Goal: Task Accomplishment & Management: Manage account settings

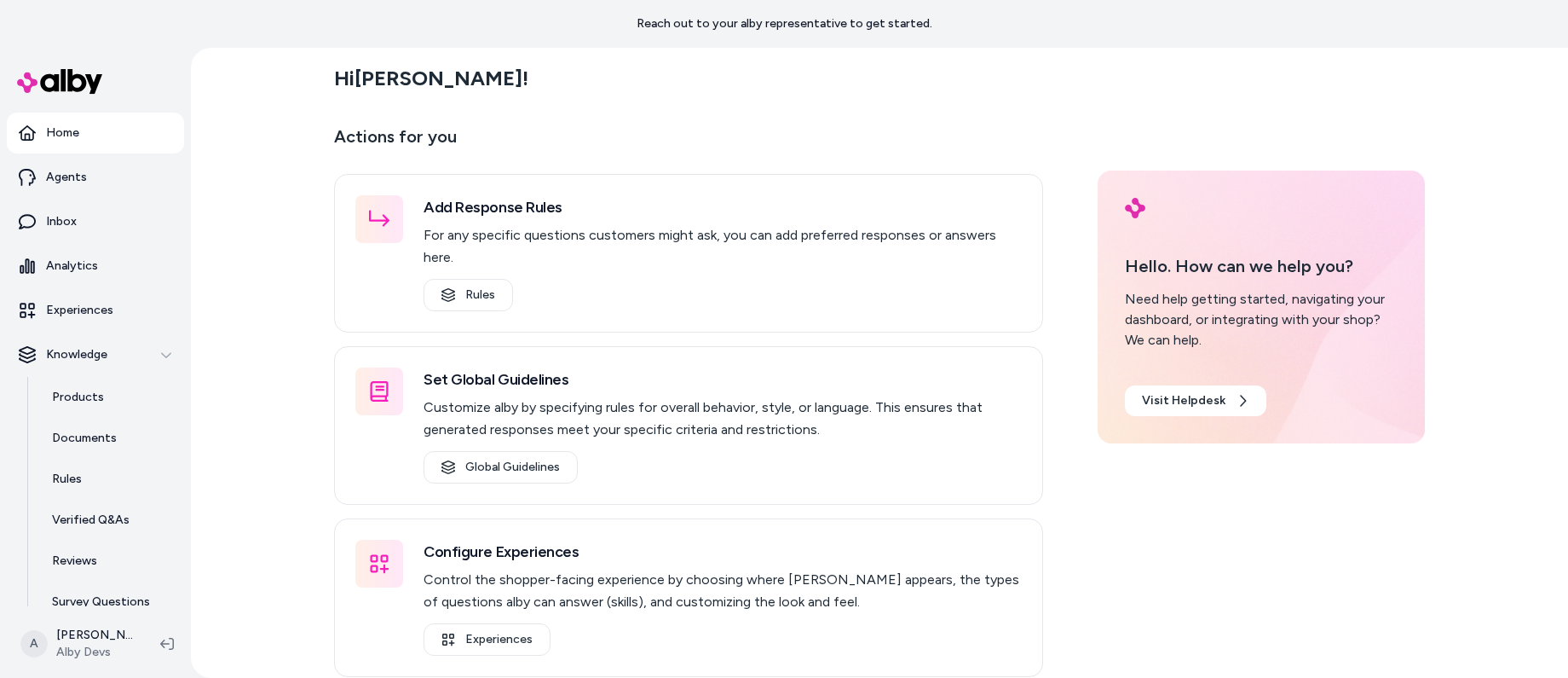
click at [635, 130] on p "Actions for you" at bounding box center [688, 144] width 709 height 41
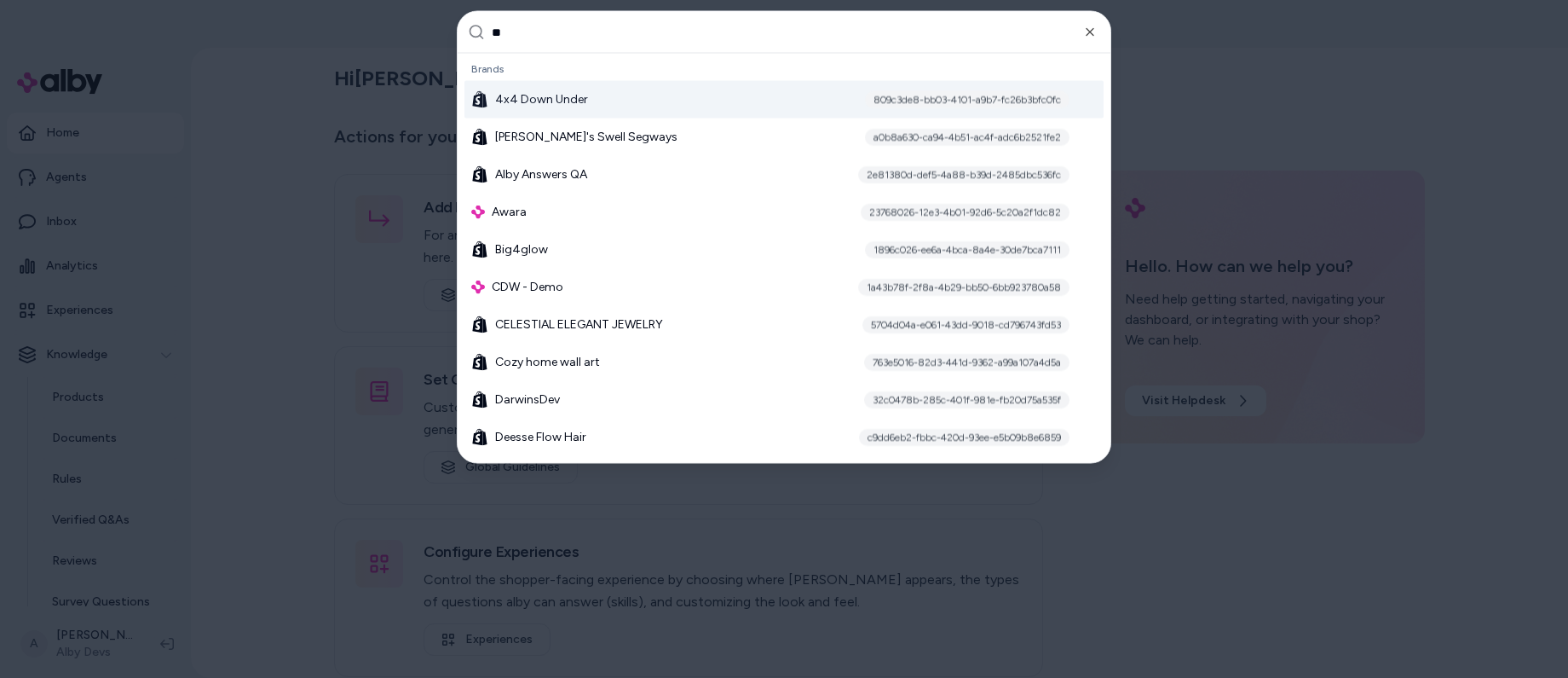
type input "***"
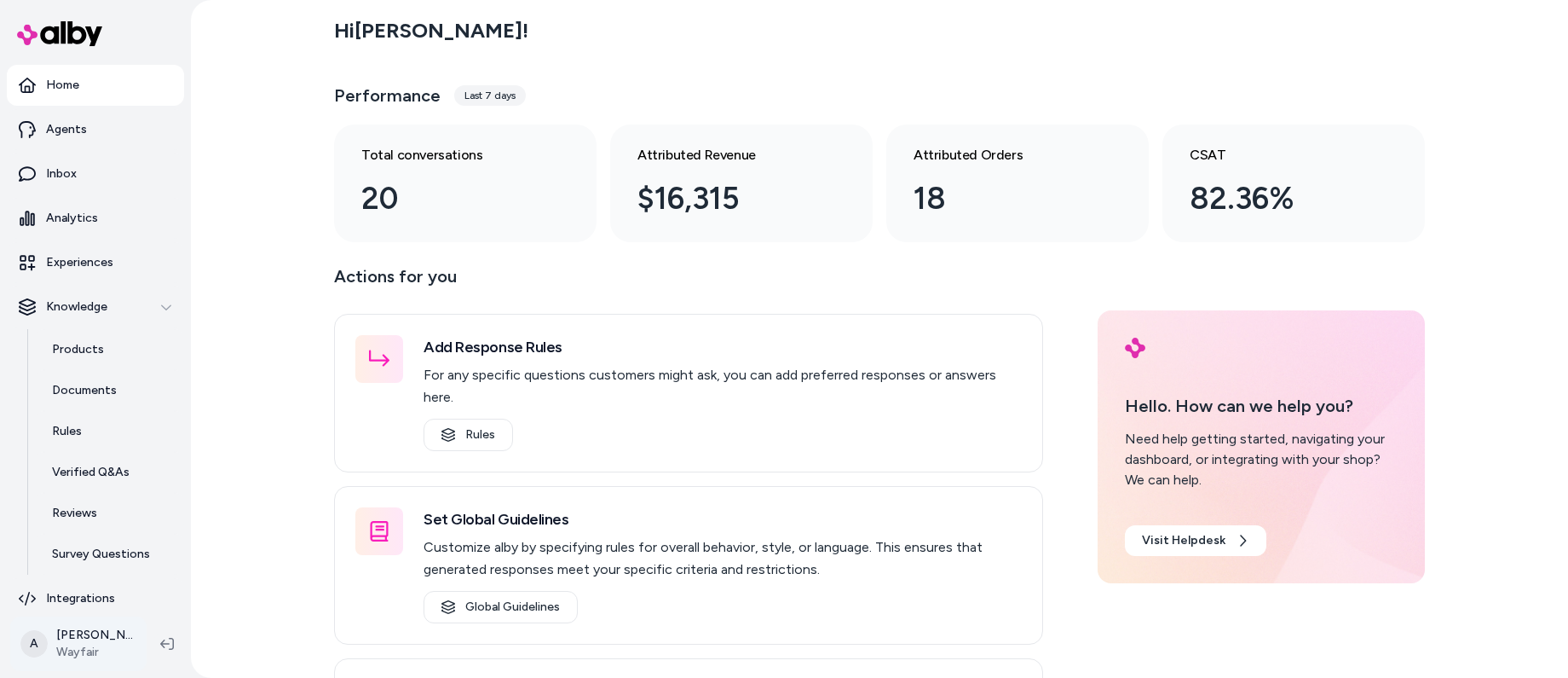
click at [80, 640] on html "Home Agents Inbox Analytics Experiences Knowledge Products Documents Rules Veri…" at bounding box center [784, 339] width 1568 height 678
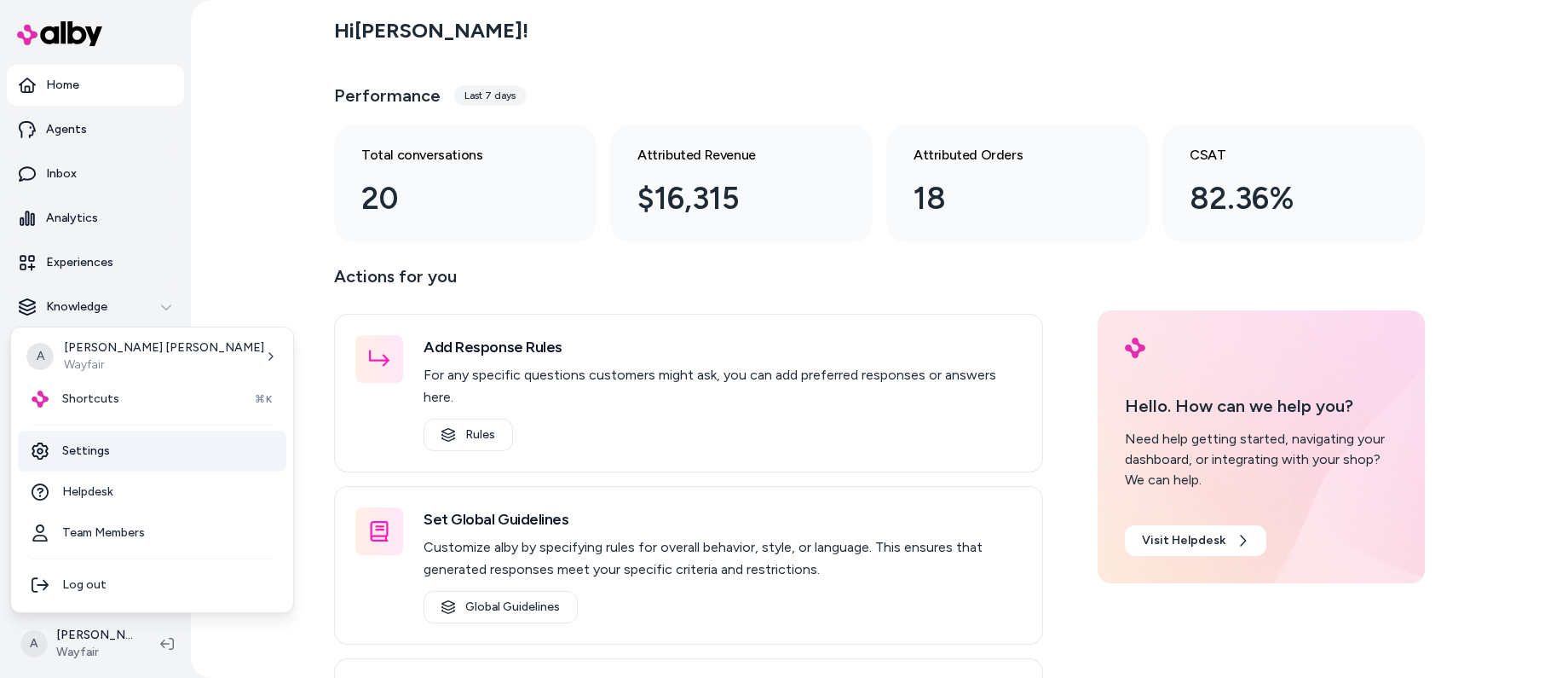
click at [115, 438] on link "Settings" at bounding box center [151, 451] width 269 height 41
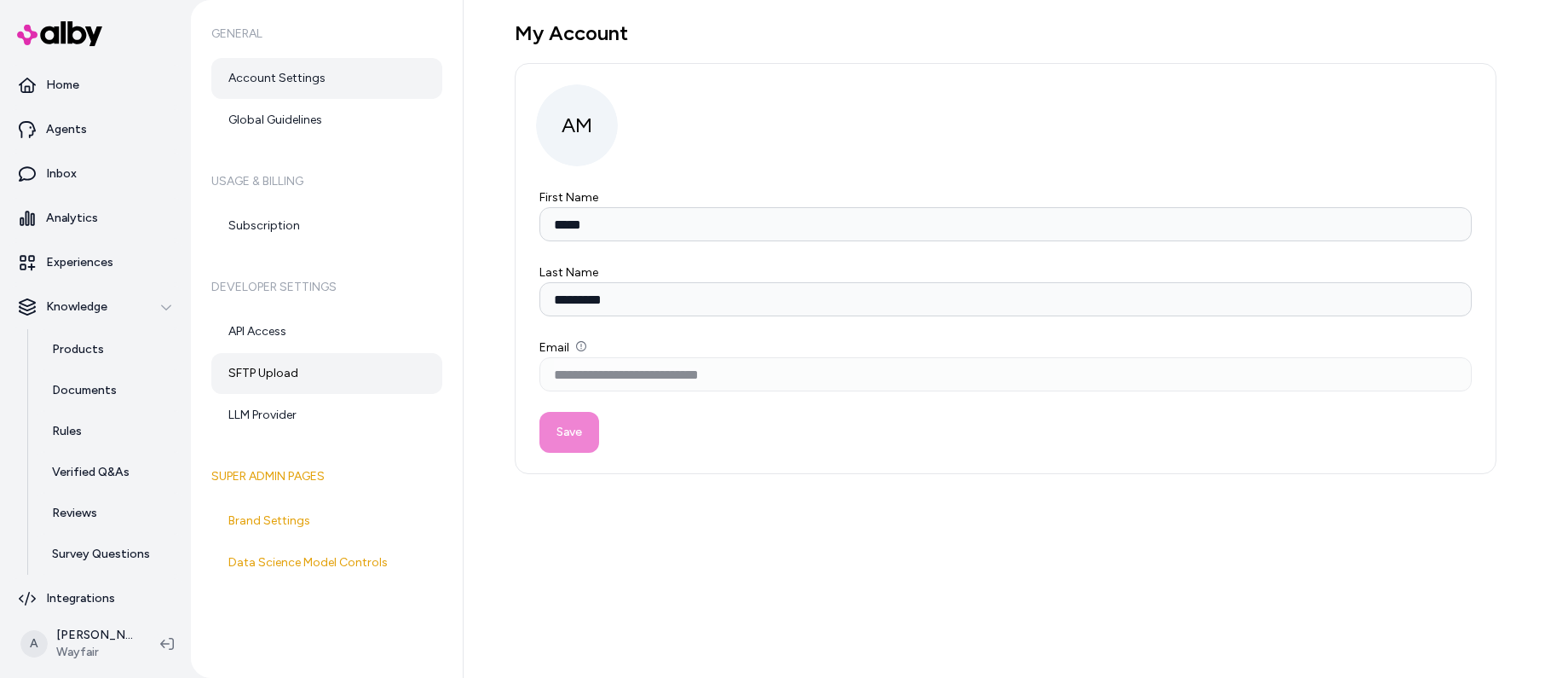
click at [311, 360] on link "SFTP Upload" at bounding box center [327, 373] width 231 height 41
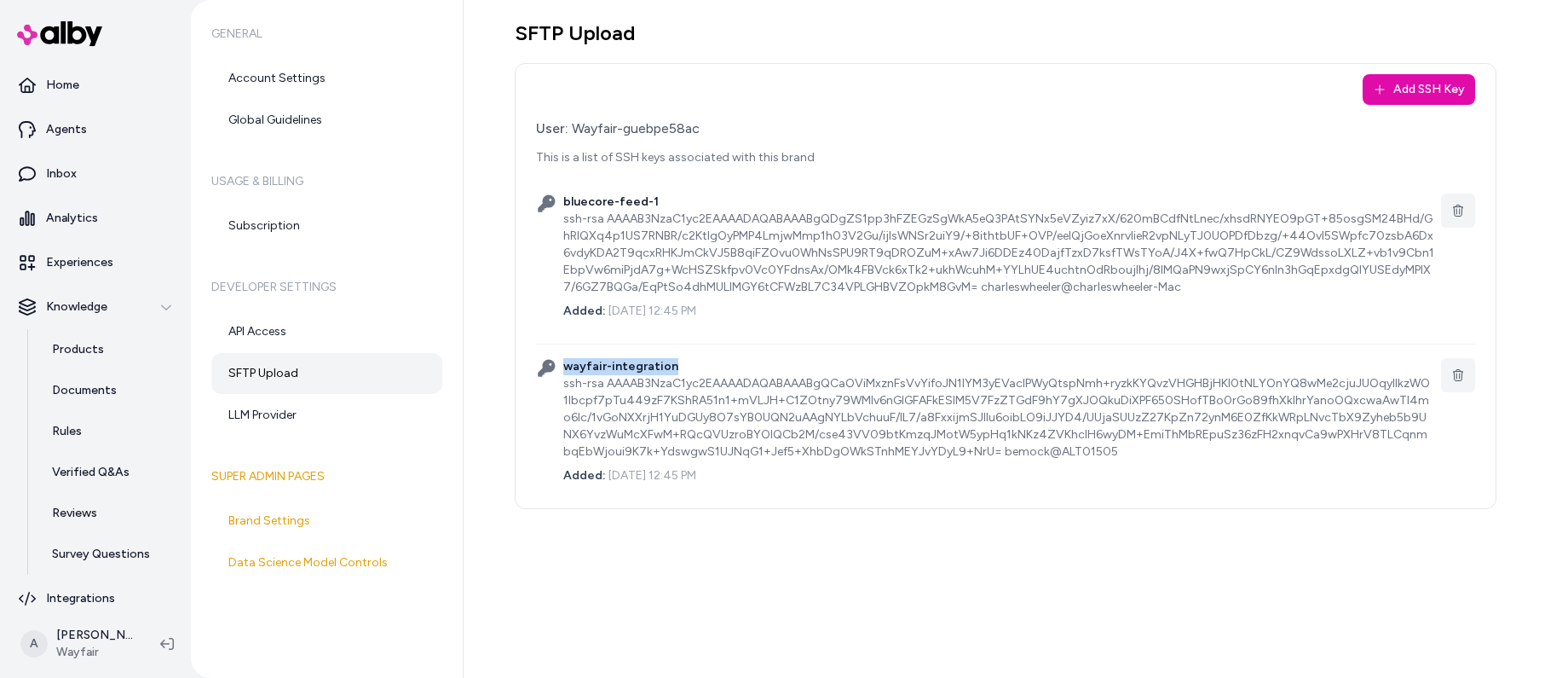
drag, startPoint x: 565, startPoint y: 369, endPoint x: 686, endPoint y: 365, distance: 121.1
click at [686, 365] on h3 "wayfair-integration" at bounding box center [999, 367] width 871 height 17
copy h3 "wayfair-integration"
click at [1021, 182] on div "bluecore-feed-1 ssh-rsa AAAAB3NzaC1yc2EAAAADAQABAAABgQDgZS1pp3hFZEGzSgWkA5eQ3PA…" at bounding box center [1006, 256] width 939 height 153
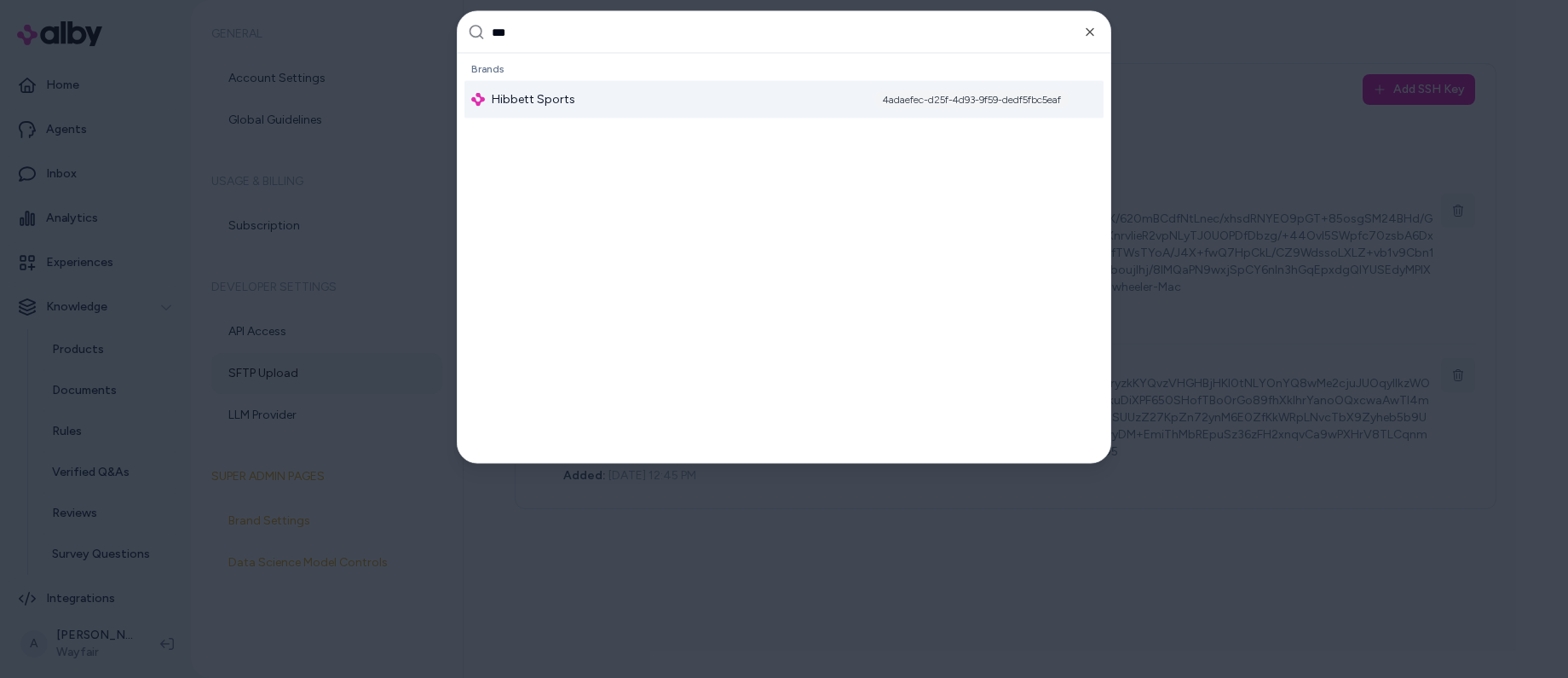
type input "****"
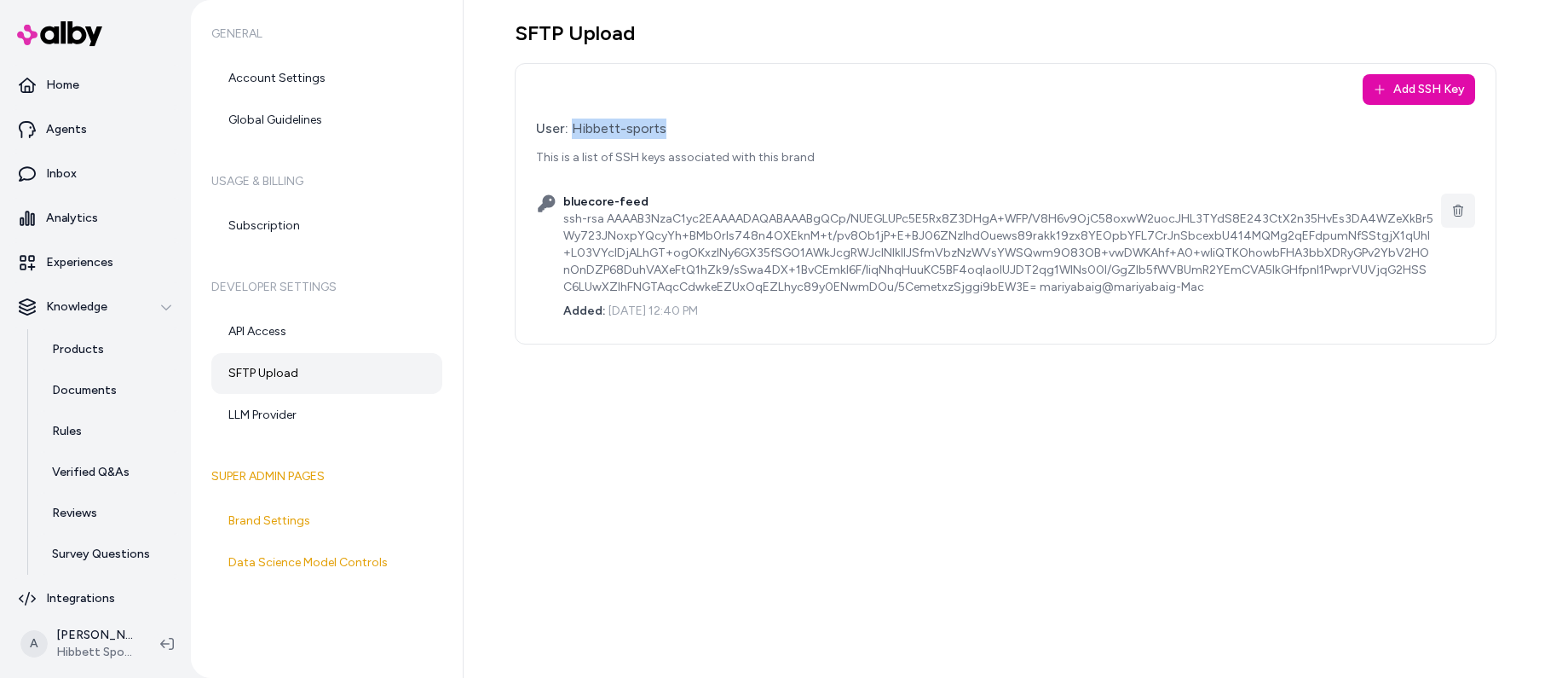
drag, startPoint x: 577, startPoint y: 127, endPoint x: 670, endPoint y: 131, distance: 93.1
click at [670, 131] on div "User: Hibbett-sports" at bounding box center [1006, 128] width 939 height 20
click at [677, 130] on div "User: Hibbett-sports" at bounding box center [1006, 128] width 939 height 20
drag, startPoint x: 664, startPoint y: 131, endPoint x: 702, endPoint y: 130, distance: 38.0
click at [702, 130] on div "User: Hibbett-sports" at bounding box center [1006, 128] width 939 height 20
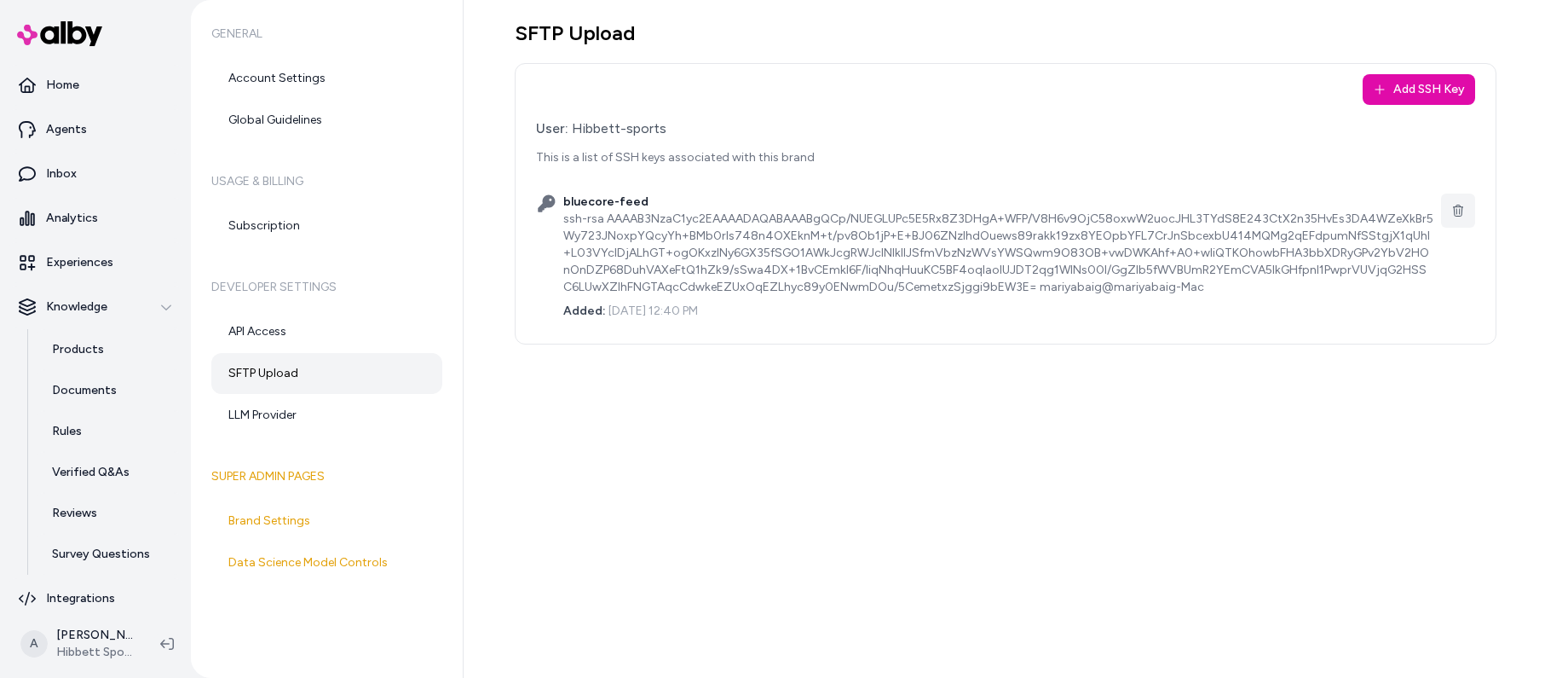
click at [939, 526] on div "SFTP Upload Add SSH Key User: Hibbett-sports This is a list of SSH keys associa…" at bounding box center [1015, 339] width 1104 height 678
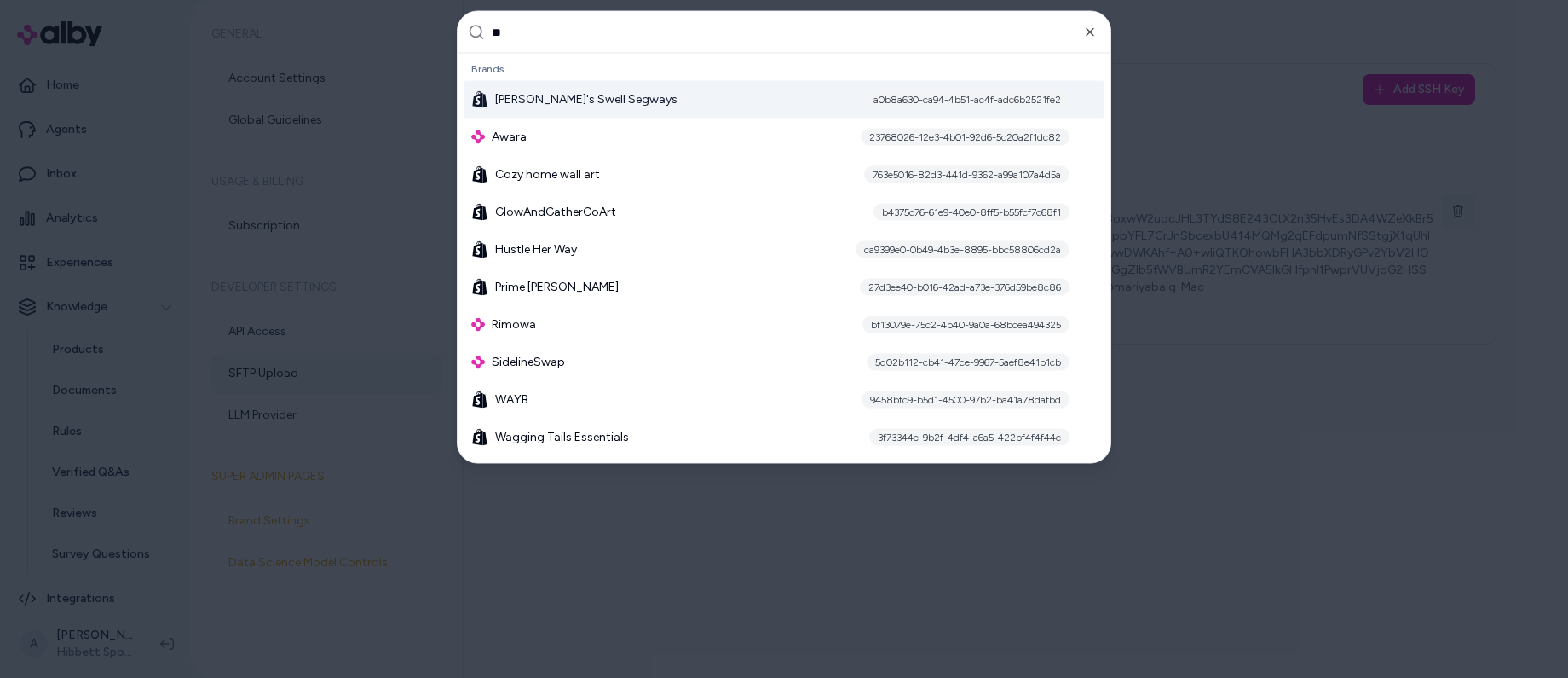
type input "***"
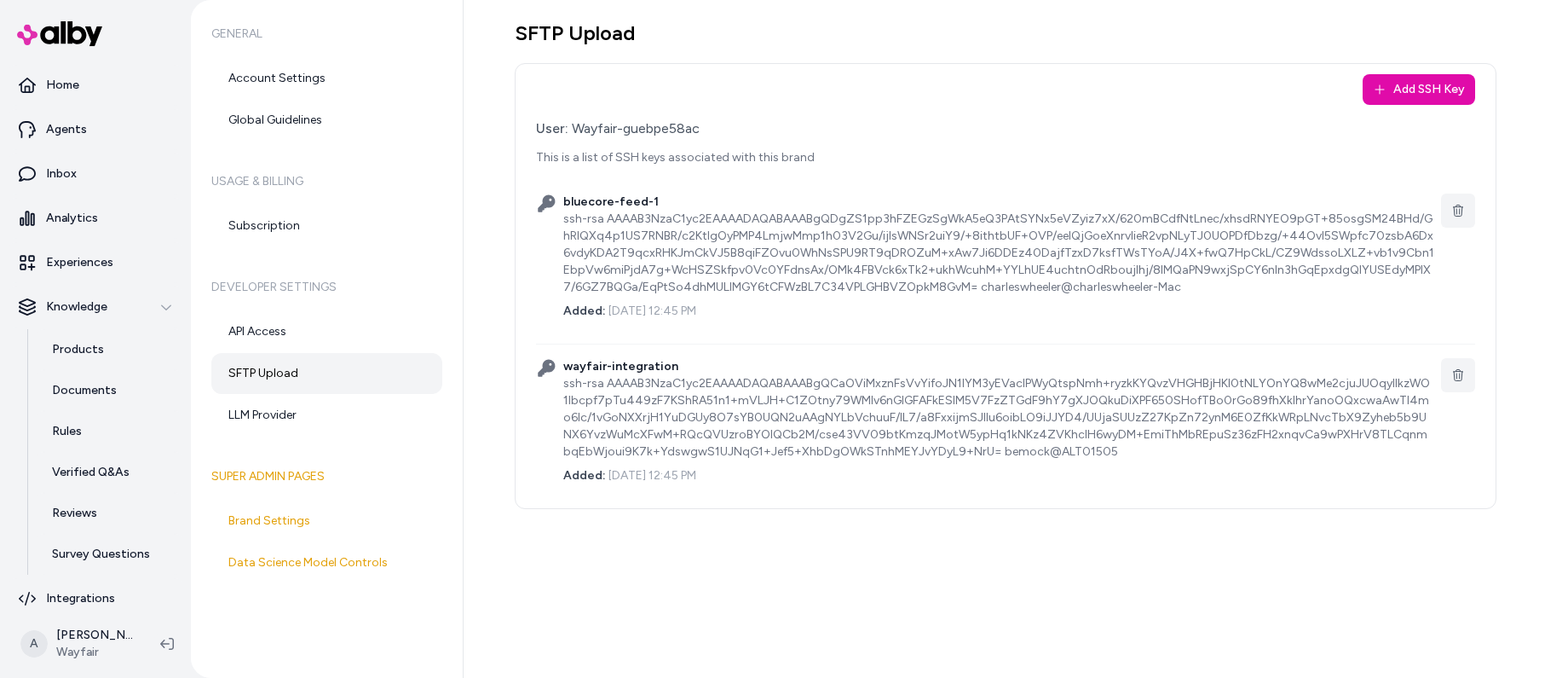
drag, startPoint x: 934, startPoint y: 286, endPoint x: 1147, endPoint y: 285, distance: 213.0
click at [1147, 285] on div "ssh-rsa AAAAB3NzaC1yc2EAAAADAQABAAABgQDgZS1pp3hFZEGzSgWkA5eQ3PAtSYNx5eVZyiz7xX/…" at bounding box center [999, 253] width 871 height 85
drag, startPoint x: 1147, startPoint y: 285, endPoint x: 926, endPoint y: 286, distance: 221.0
click at [926, 286] on div "ssh-rsa AAAAB3NzaC1yc2EAAAADAQABAAABgQDgZS1pp3hFZEGzSgWkA5eQ3PAtSYNx5eVZyiz7xX/…" at bounding box center [999, 253] width 871 height 85
click at [1083, 458] on div "ssh-rsa AAAAB3NzaC1yc2EAAAADAQABAAABgQCaOViMxznFsVvYifoJN1IYM3yEVaclPWyQtspNmh+…" at bounding box center [999, 418] width 871 height 85
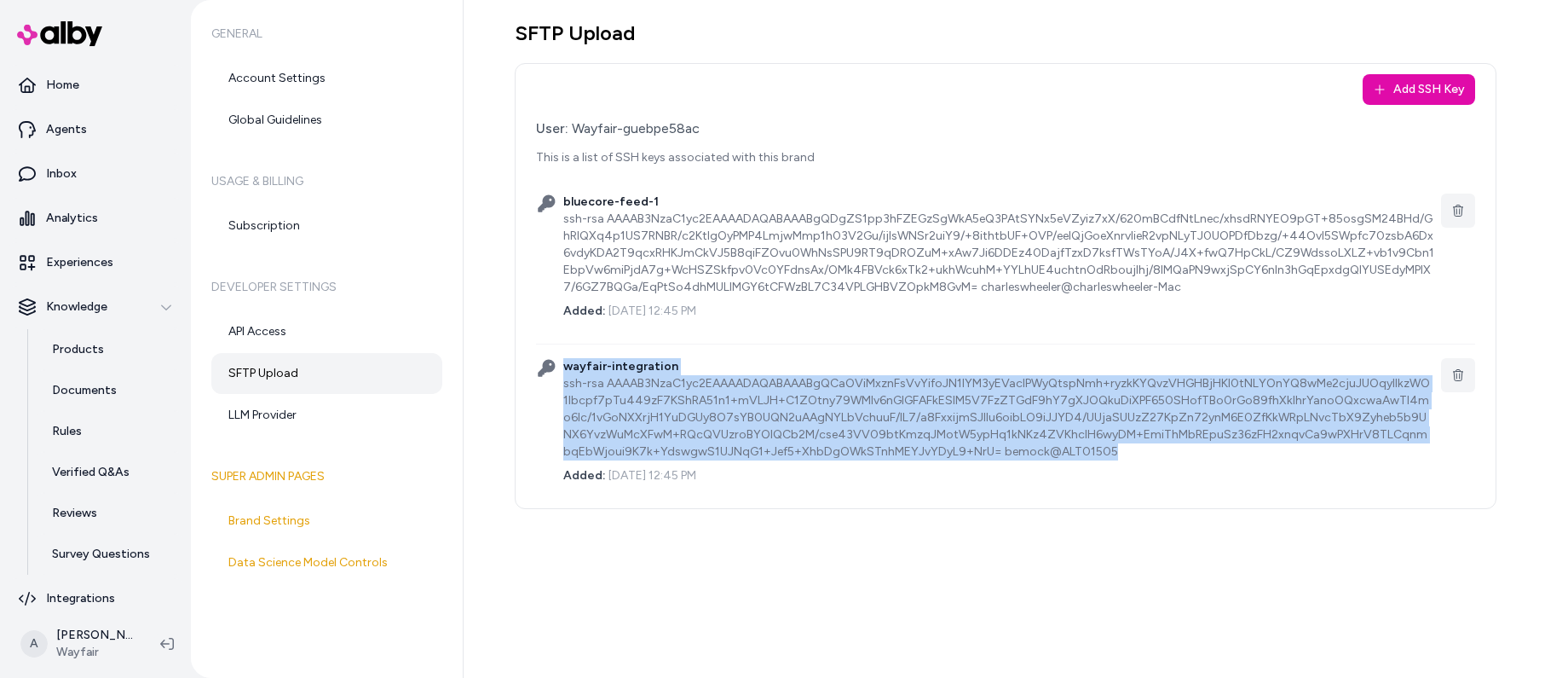
drag, startPoint x: 907, startPoint y: 454, endPoint x: 551, endPoint y: 364, distance: 367.2
click at [551, 364] on div "wayfair-integration ssh-rsa AAAAB3NzaC1yc2EAAAADAQABAAABgQCaOViMxznFsVvYifoJN1I…" at bounding box center [1006, 420] width 939 height 154
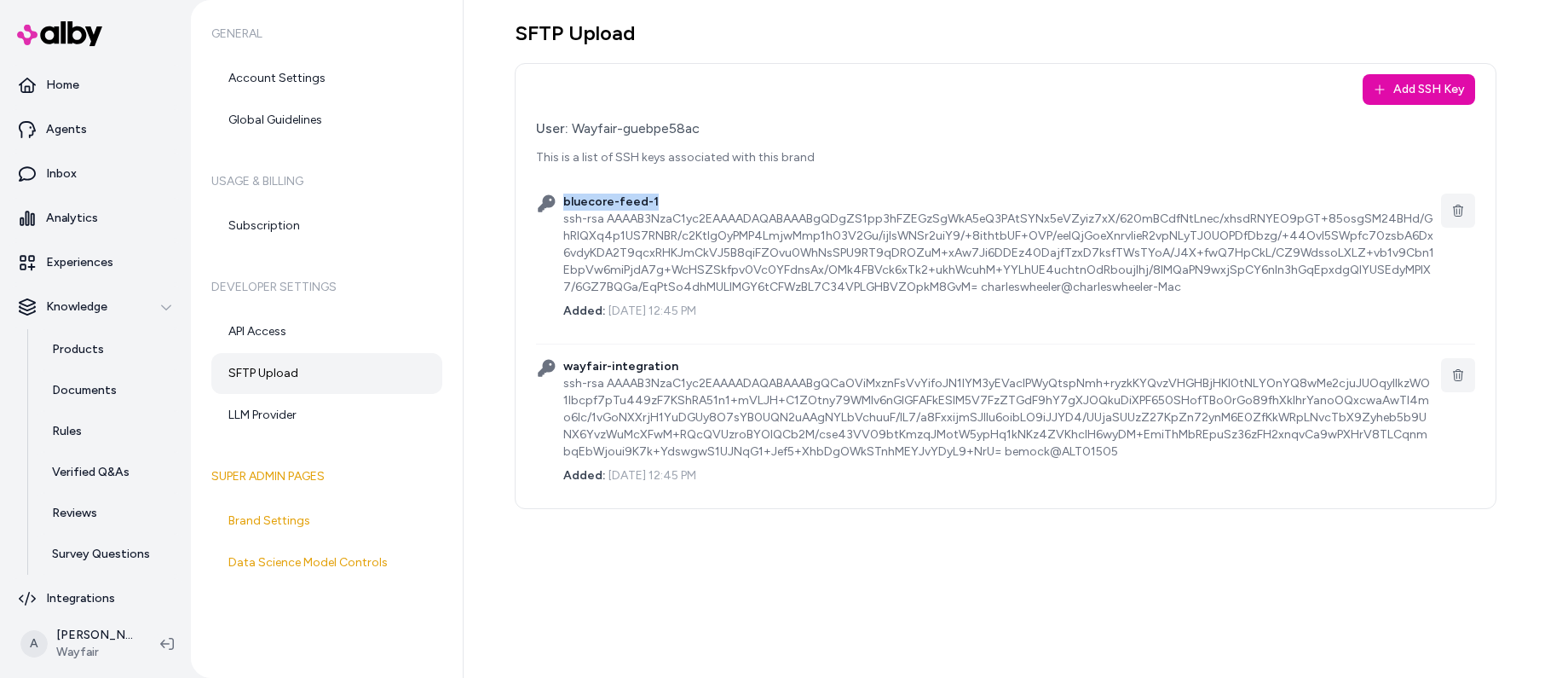
drag, startPoint x: 614, startPoint y: 200, endPoint x: 684, endPoint y: 198, distance: 70.0
click at [684, 198] on h3 "bluecore-feed-1" at bounding box center [999, 202] width 871 height 17
copy h3 "bluecore-feed-1"
click at [1423, 91] on button "Add SSH Key" at bounding box center [1419, 89] width 112 height 31
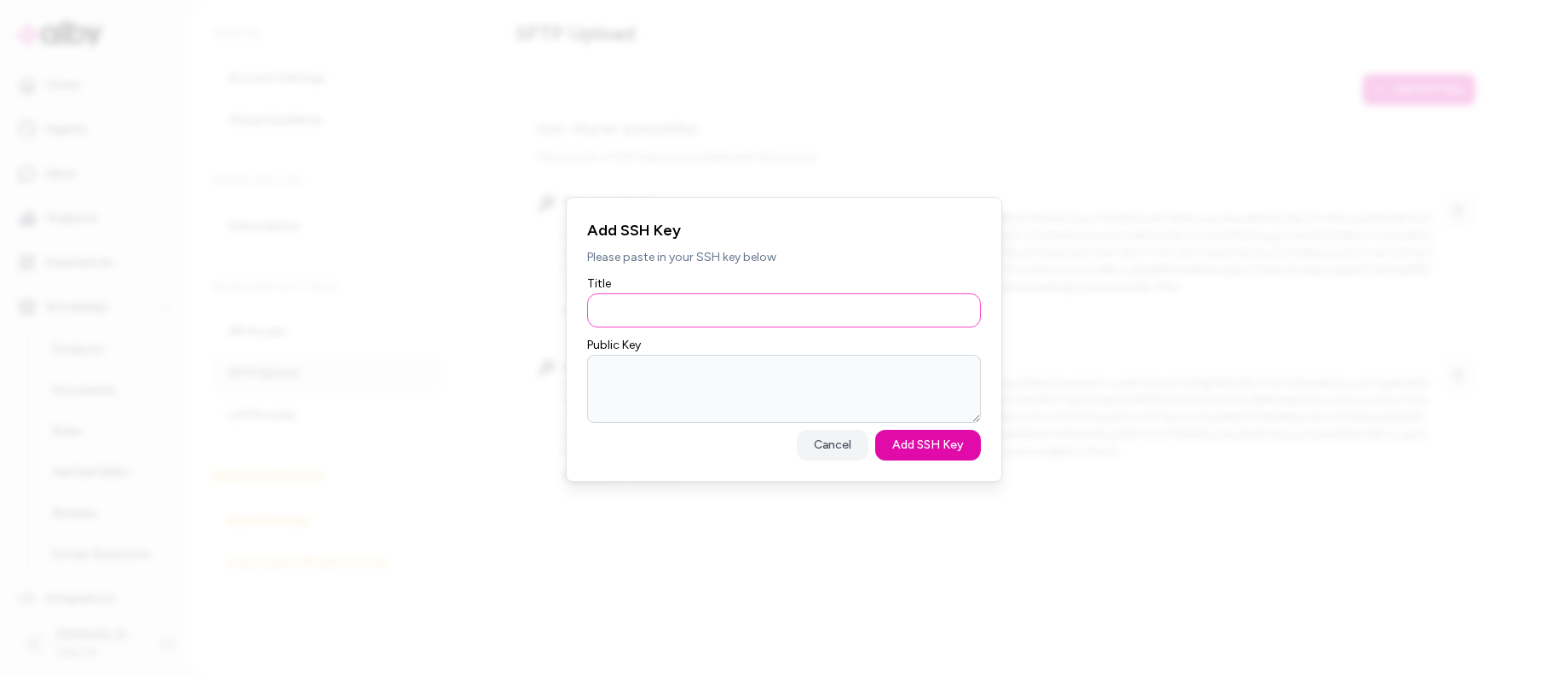
click at [624, 314] on input "Title" at bounding box center [784, 309] width 394 height 34
click at [1139, 137] on div at bounding box center [784, 339] width 1568 height 678
click at [1089, 88] on div at bounding box center [784, 339] width 1568 height 678
click at [851, 446] on button "Cancel" at bounding box center [833, 445] width 72 height 31
